Goal: Task Accomplishment & Management: Use online tool/utility

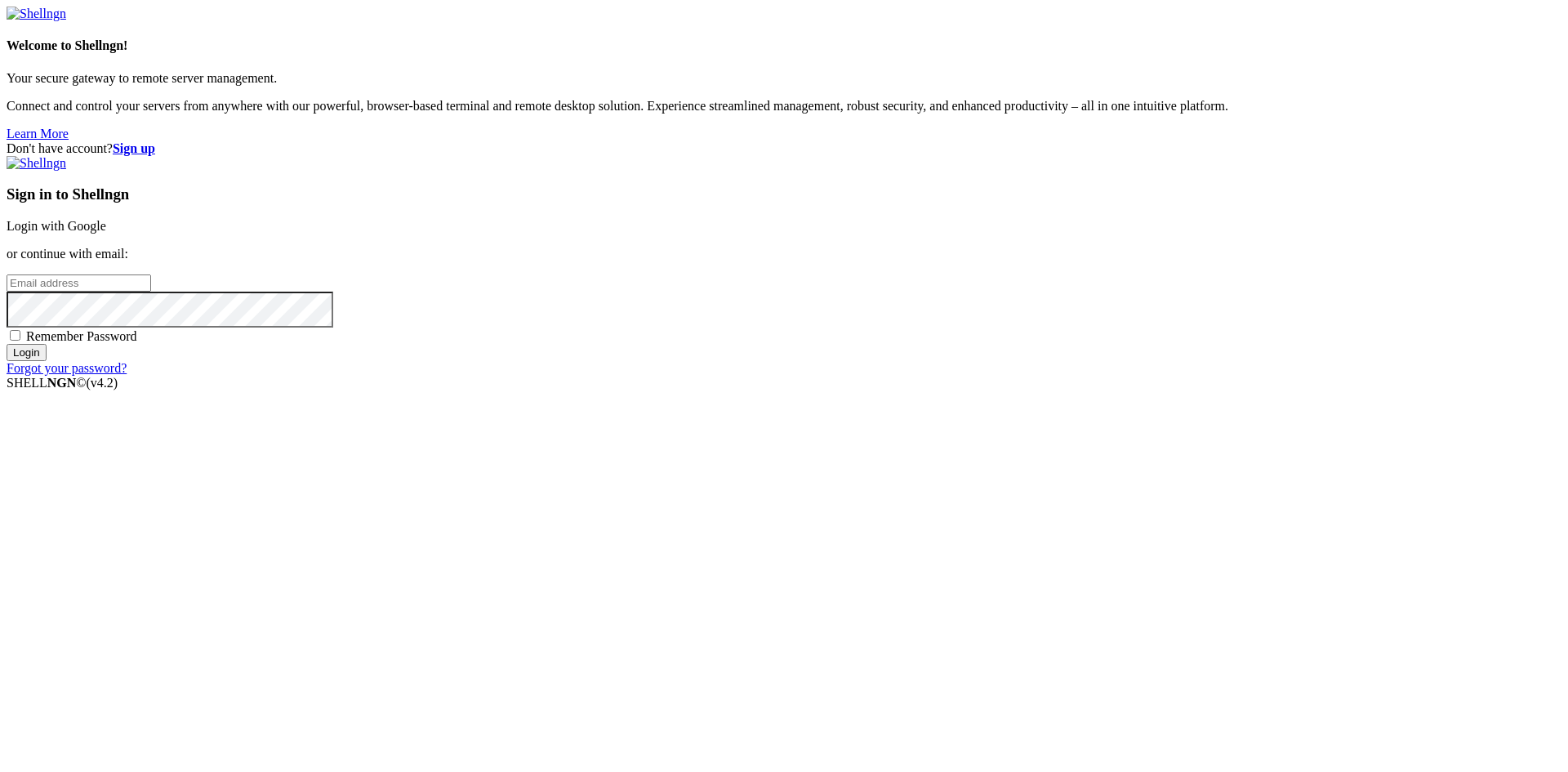
click at [106, 233] on link "Login with Google" at bounding box center [56, 226] width 100 height 14
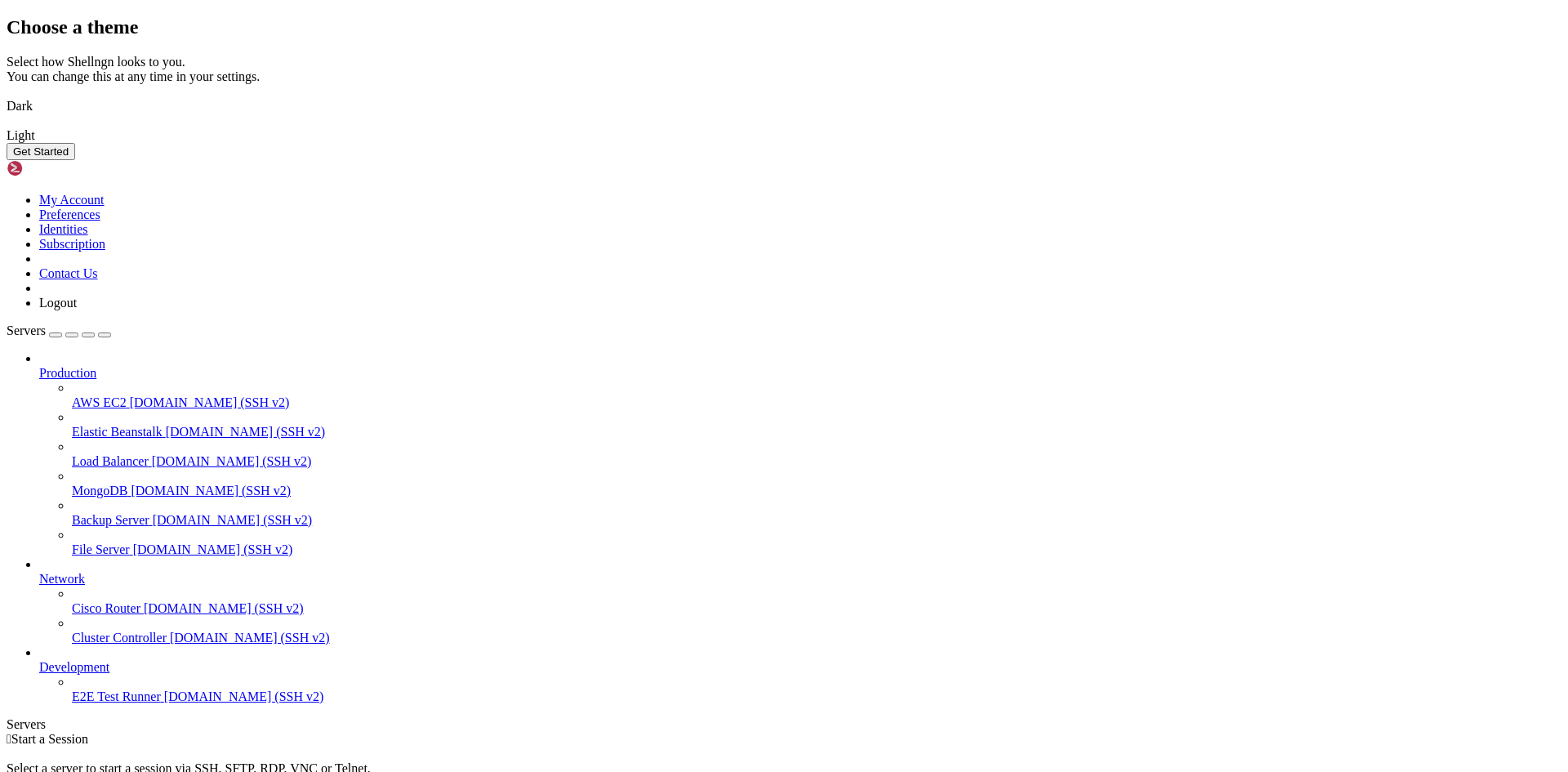
click at [75, 160] on button "Get Started" at bounding box center [41, 152] width 68 height 18
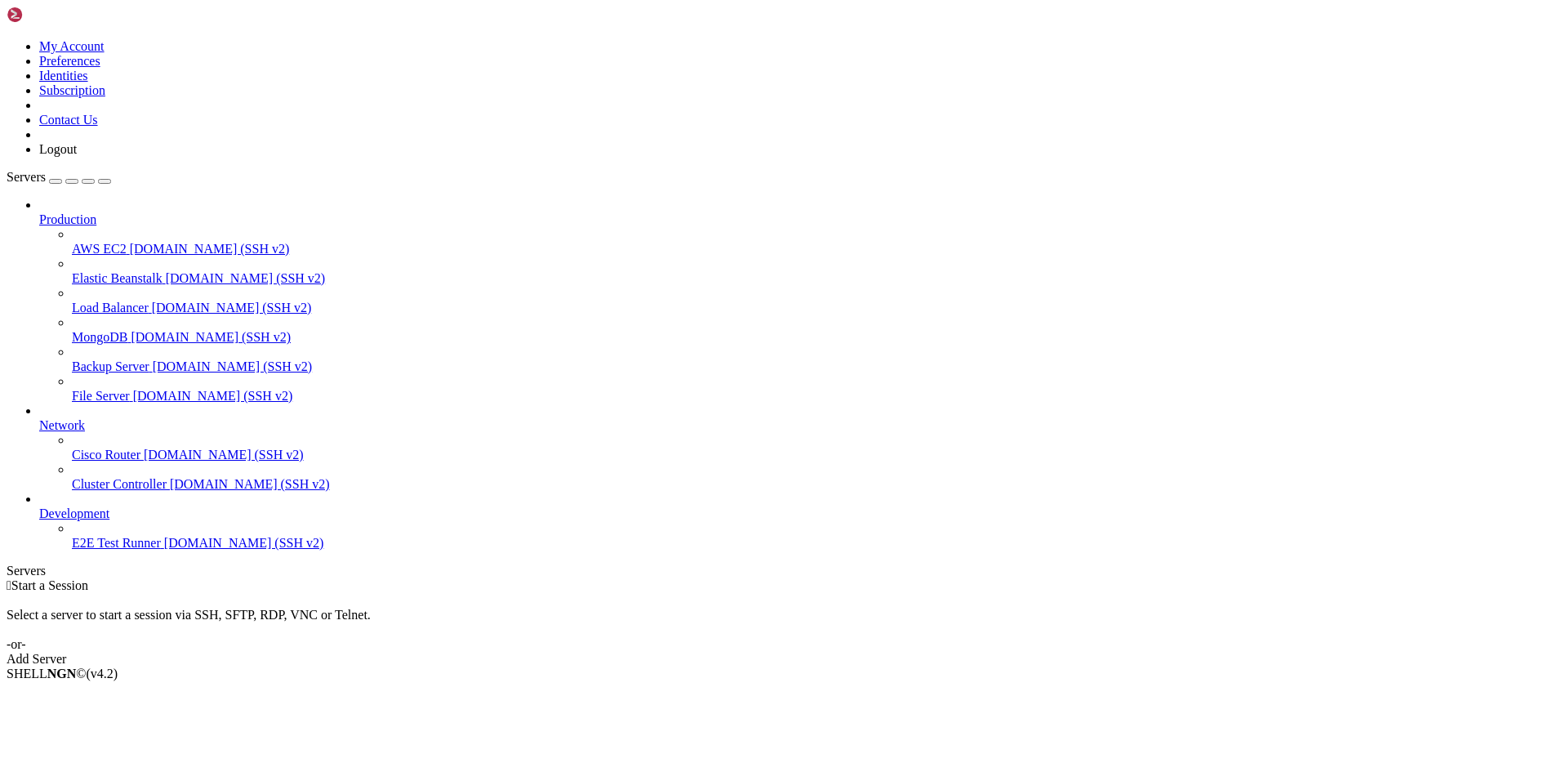
click at [895, 653] on div "Add Server" at bounding box center [784, 660] width 1555 height 15
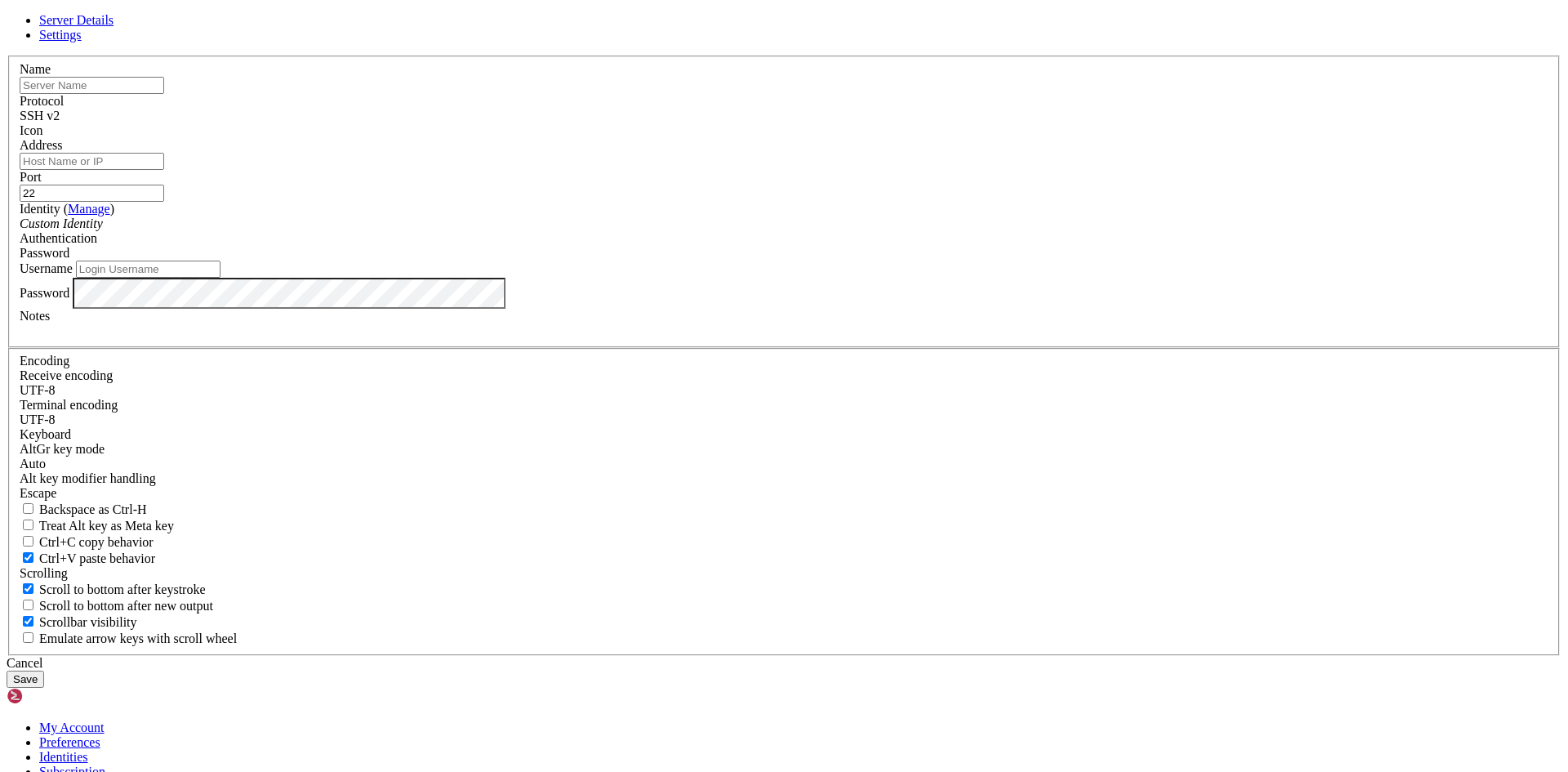
click at [164, 94] on input "text" at bounding box center [92, 85] width 144 height 18
paste input "MaquinaVirtual-BMV"
type input "MaquinaVirtual-BMV"
click at [164, 170] on input "Address" at bounding box center [92, 161] width 144 height 18
paste input "[TECHNICAL_ID]"
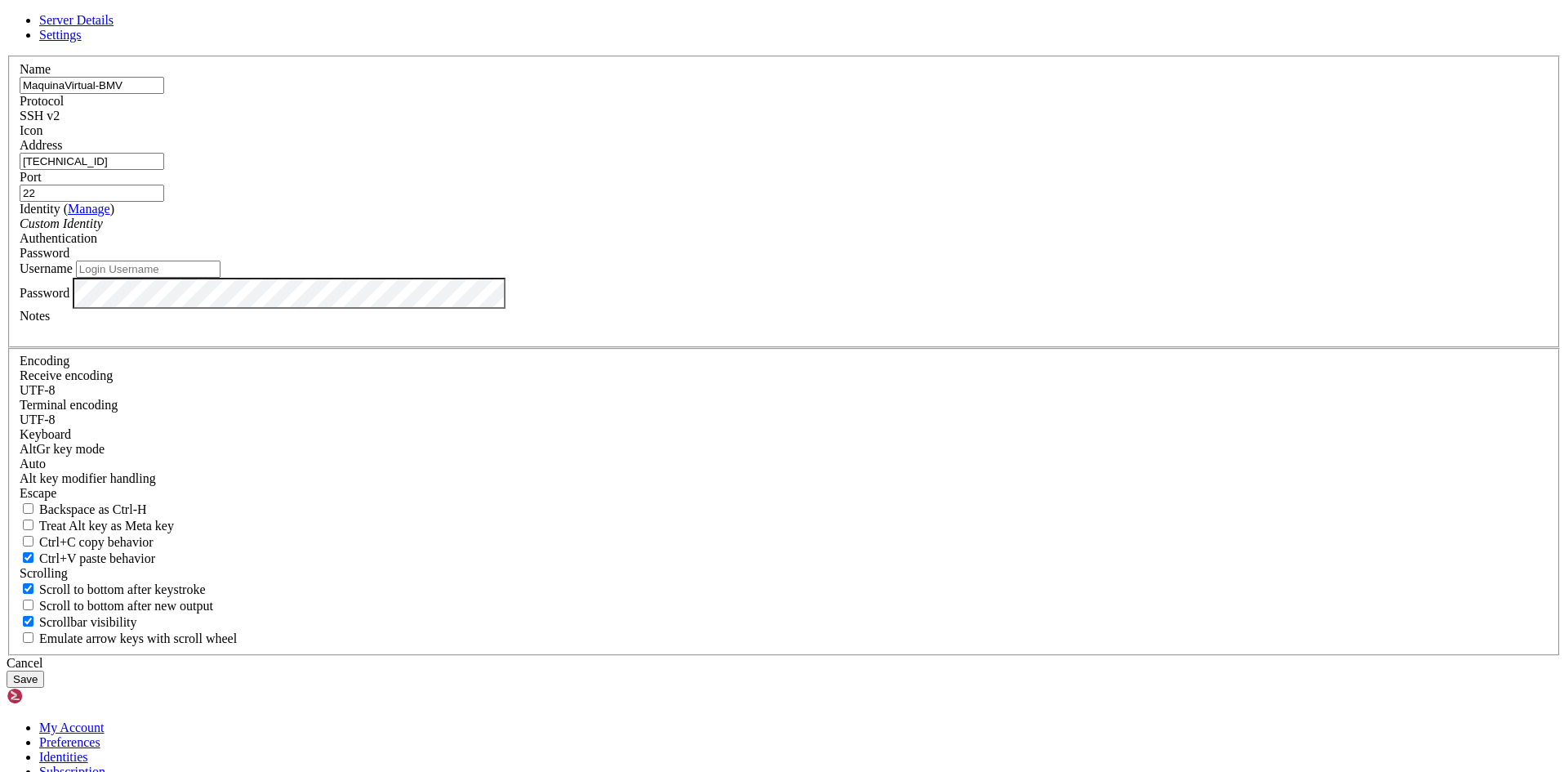
type input "[TECHNICAL_ID]"
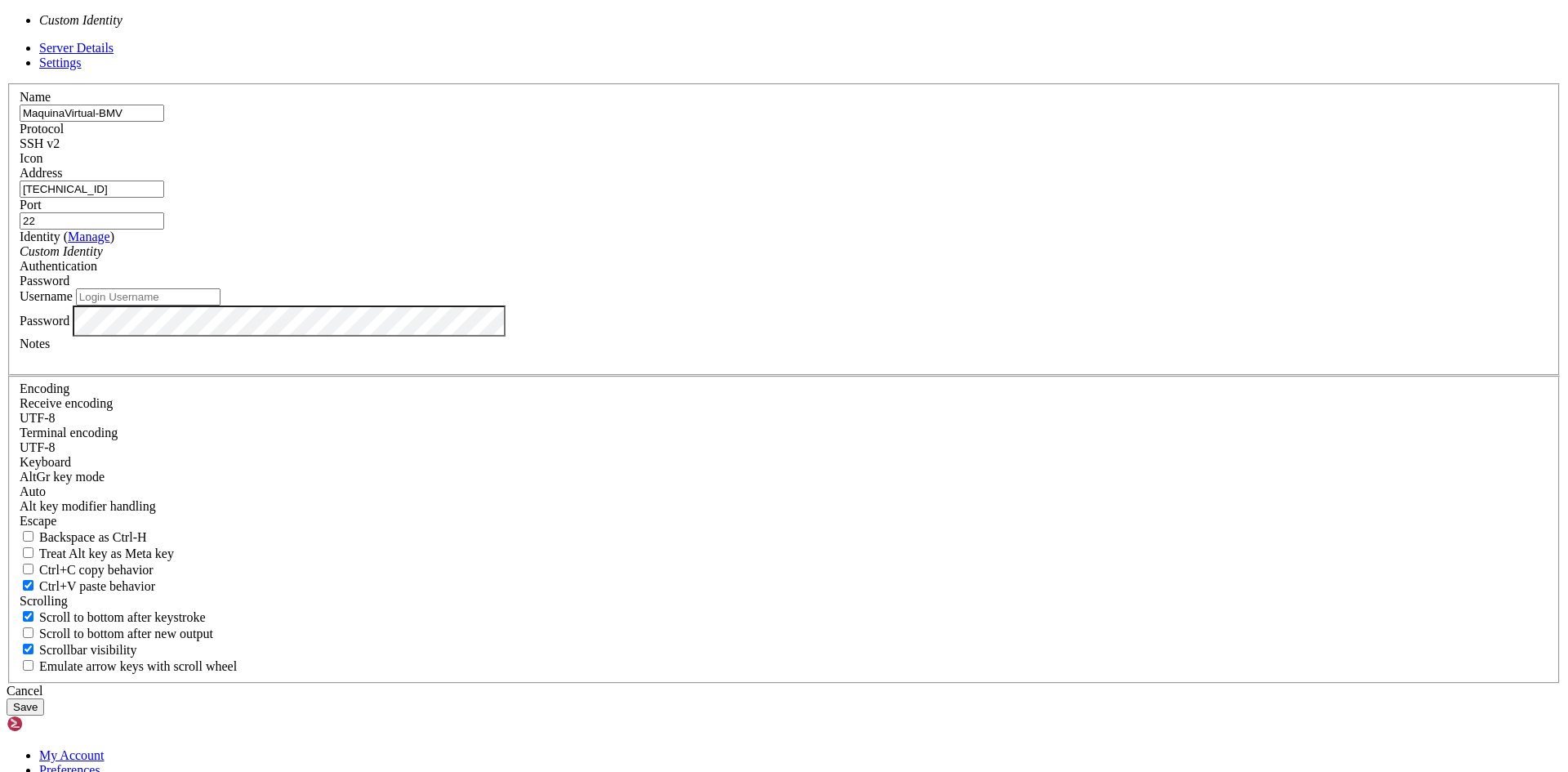
click at [714, 259] on div "Custom Identity" at bounding box center [784, 252] width 1529 height 15
click at [694, 259] on div "Custom Identity" at bounding box center [784, 252] width 1529 height 15
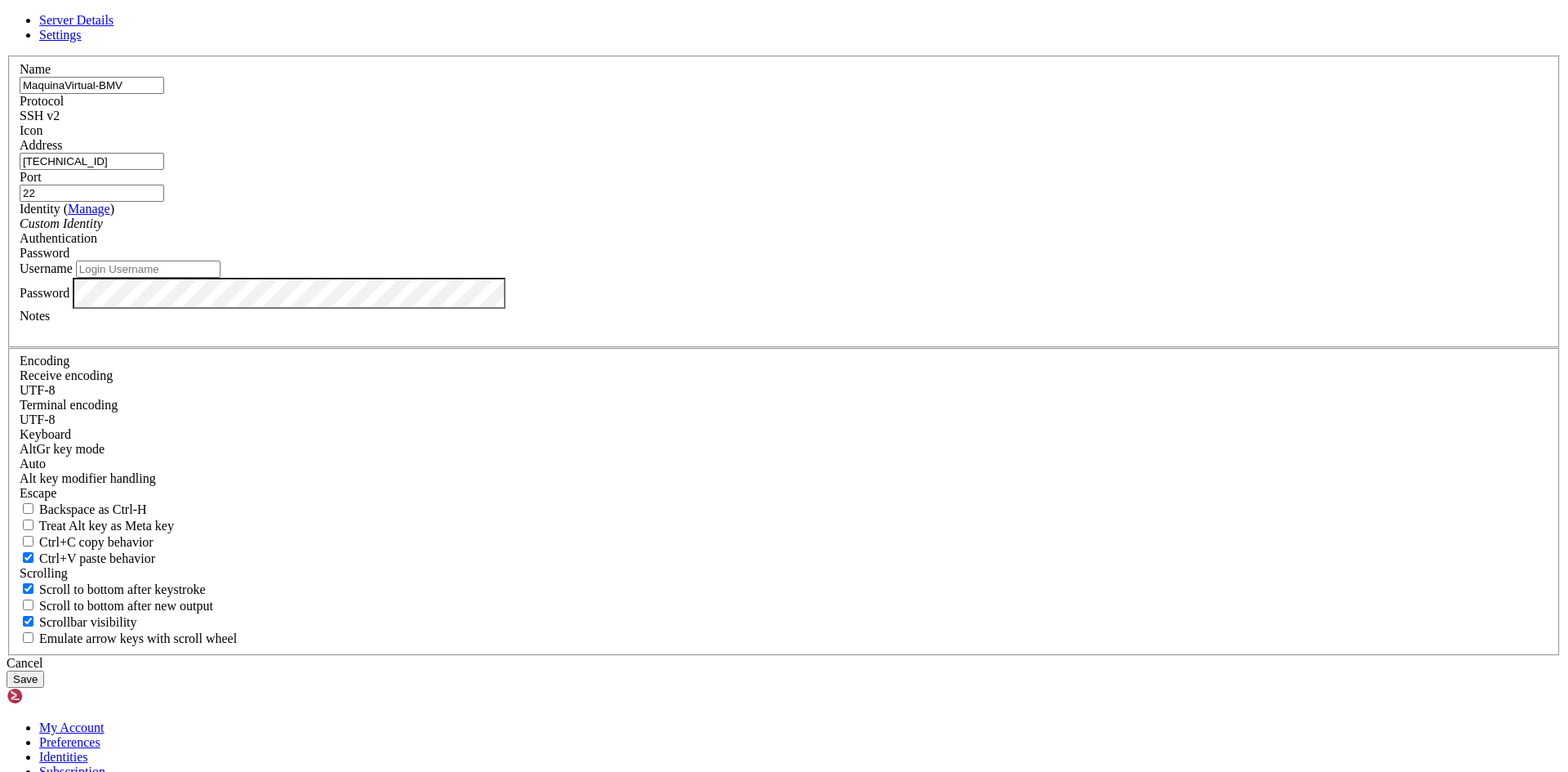
click at [220, 278] on input "Username" at bounding box center [148, 269] width 144 height 18
type input "santotomas_BMV"
click at [44, 671] on button "Save" at bounding box center [25, 679] width 38 height 18
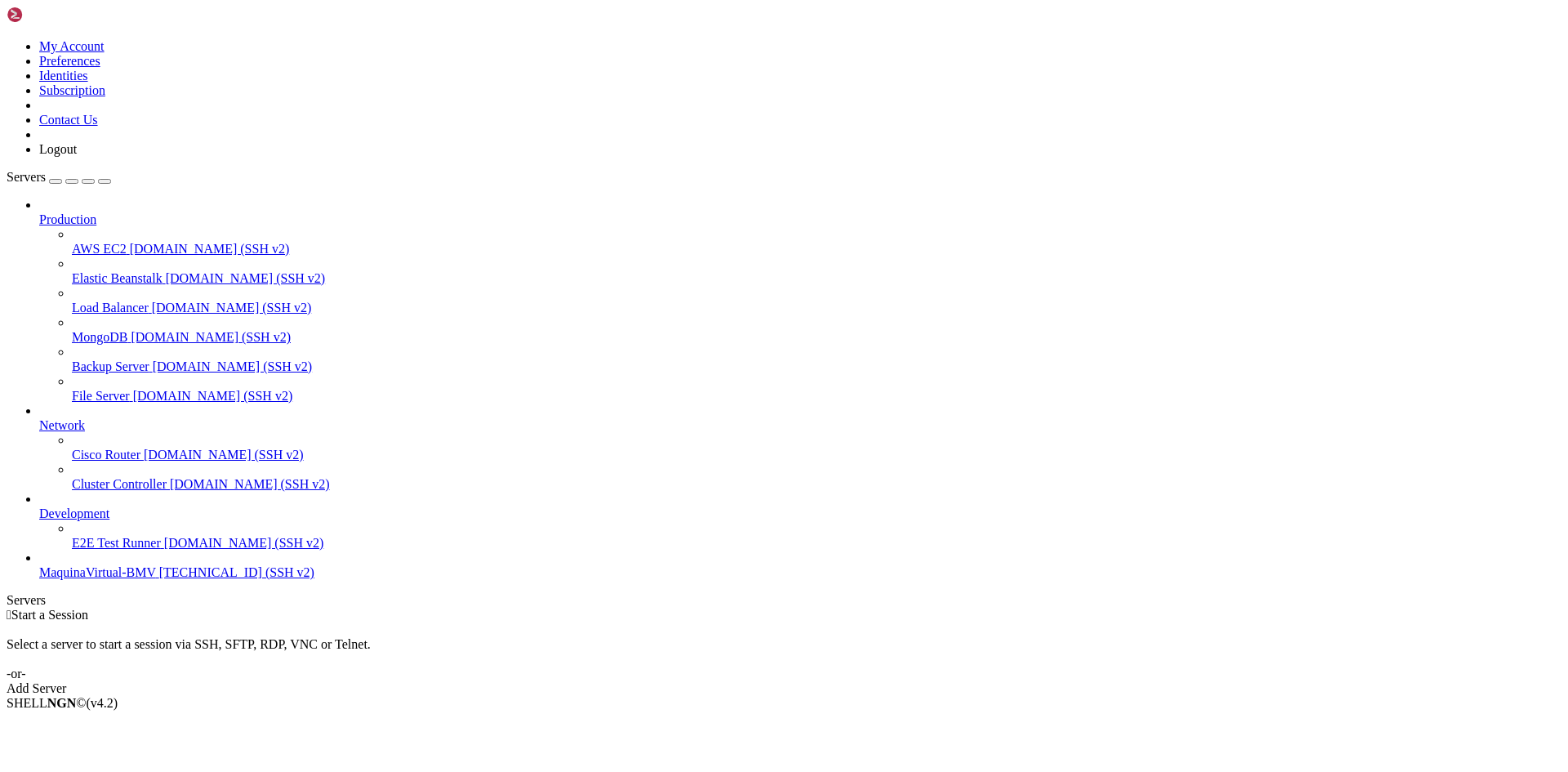
click at [90, 579] on span "MaquinaVirtual-BMV" at bounding box center [97, 572] width 117 height 14
click at [111, 579] on span "MaquinaVirtual-BMV" at bounding box center [97, 572] width 117 height 14
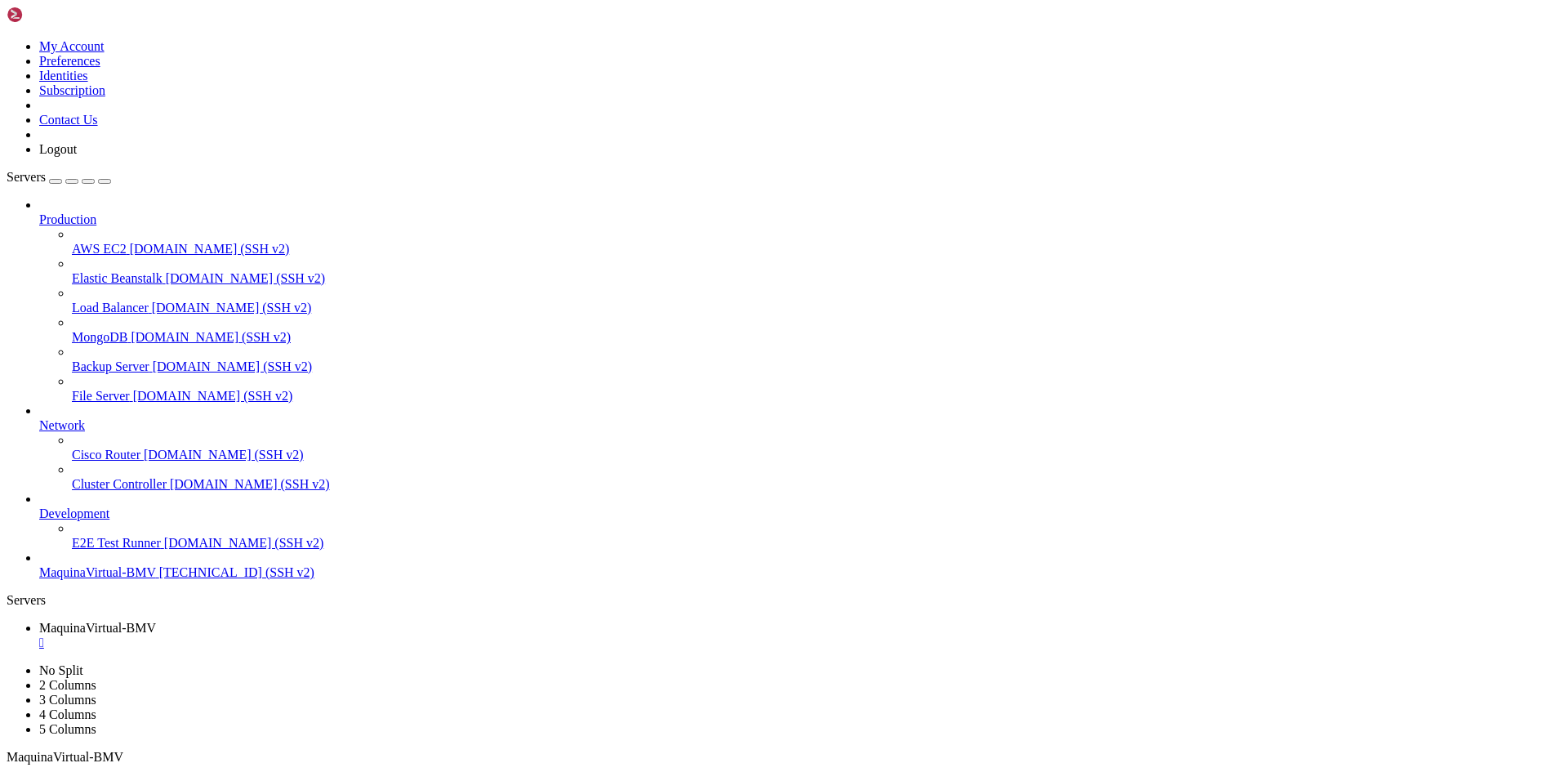
drag, startPoint x: 406, startPoint y: 1090, endPoint x: 477, endPoint y: 1095, distance: 71.2
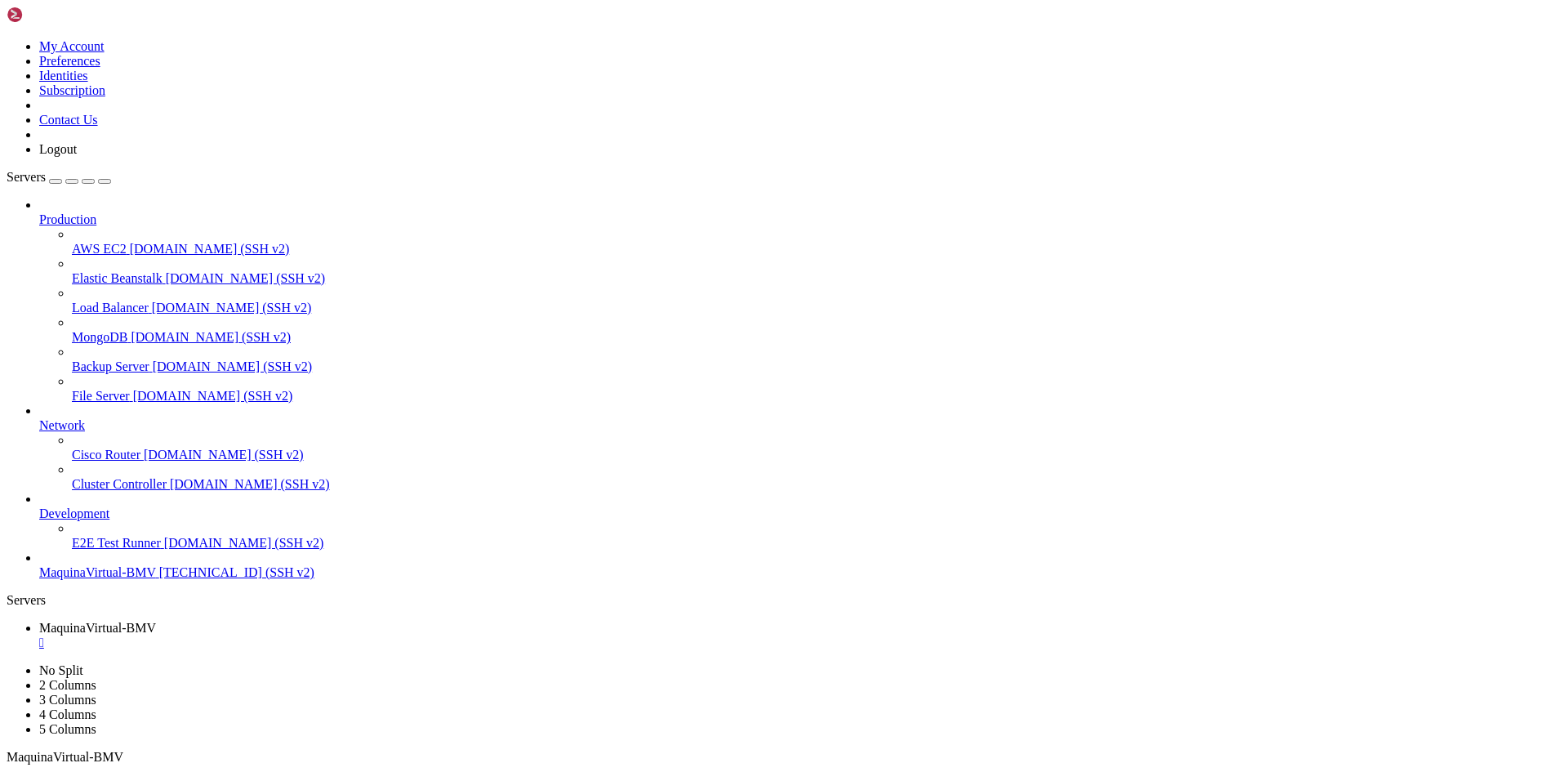
drag, startPoint x: 572, startPoint y: 1395, endPoint x: 19, endPoint y: 1203, distance: 585.4
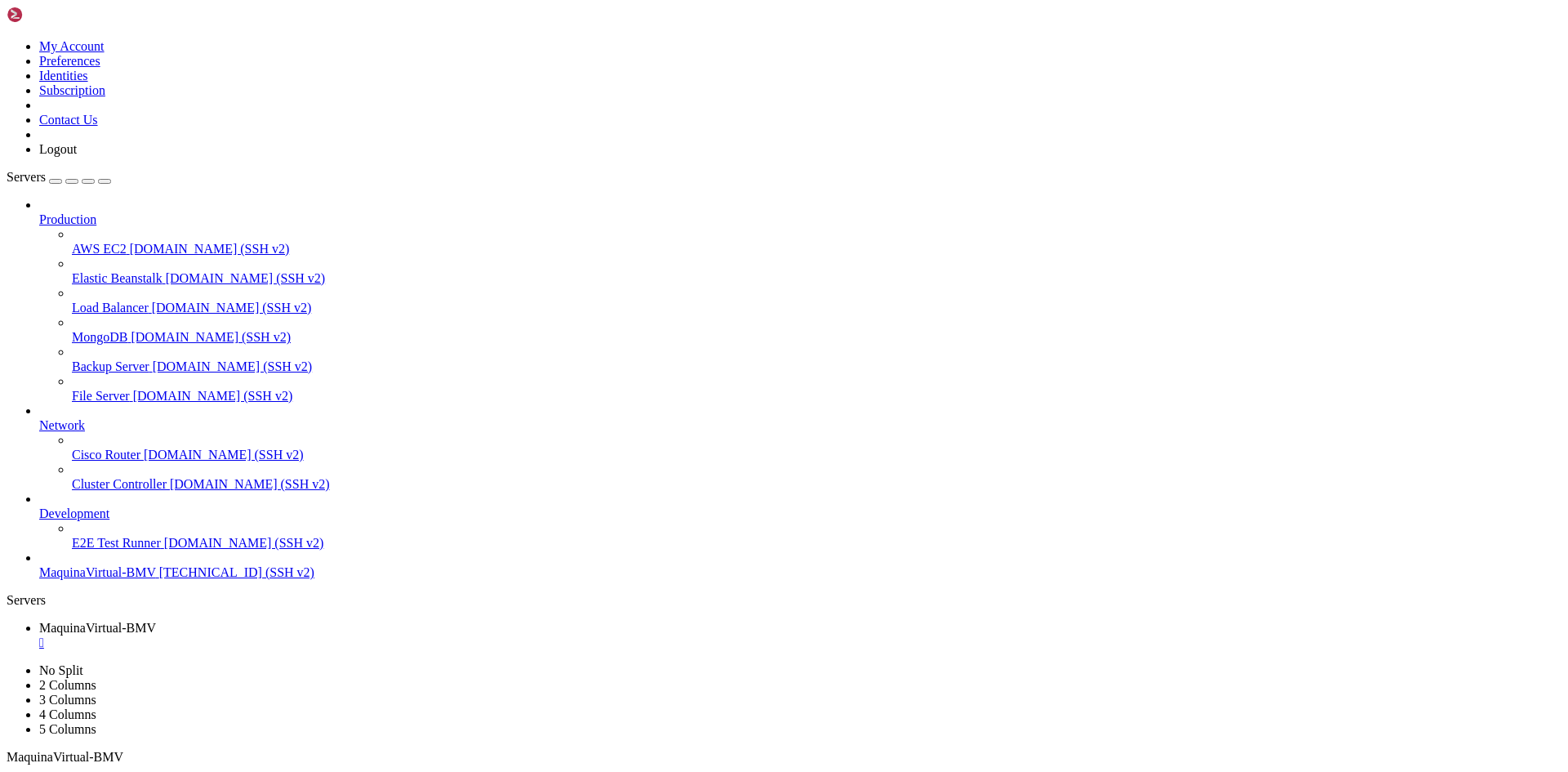
click at [30, 22] on img at bounding box center [54, 15] width 94 height 17
click at [6, 39] on icon at bounding box center [6, 39] width 0 height 0
click at [77, 156] on link "Logout" at bounding box center [57, 149] width 38 height 14
